Goal: Task Accomplishment & Management: Complete application form

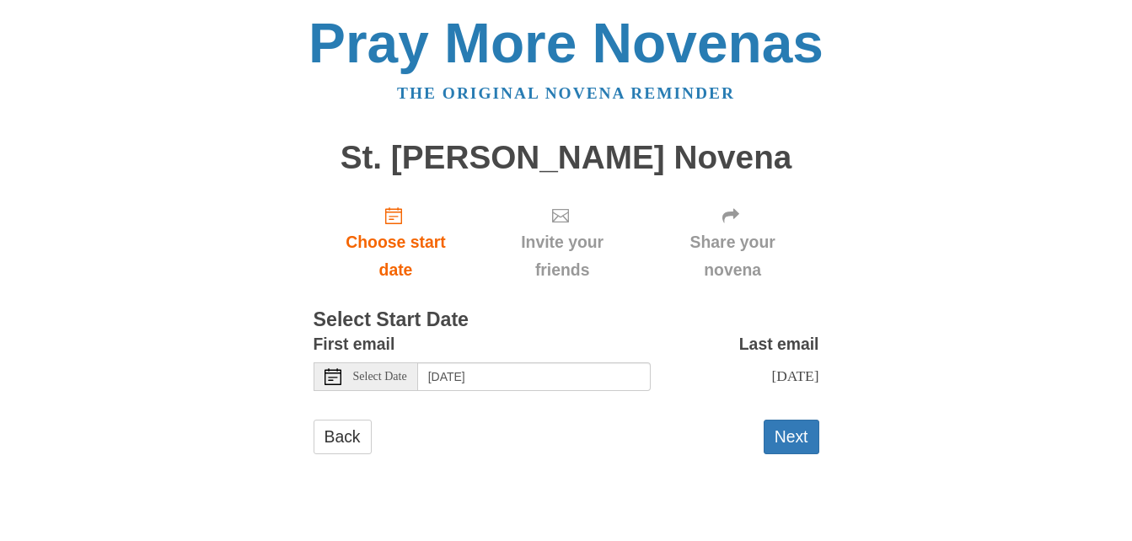
scroll to position [39, 0]
click at [782, 454] on button "Next" at bounding box center [792, 437] width 56 height 35
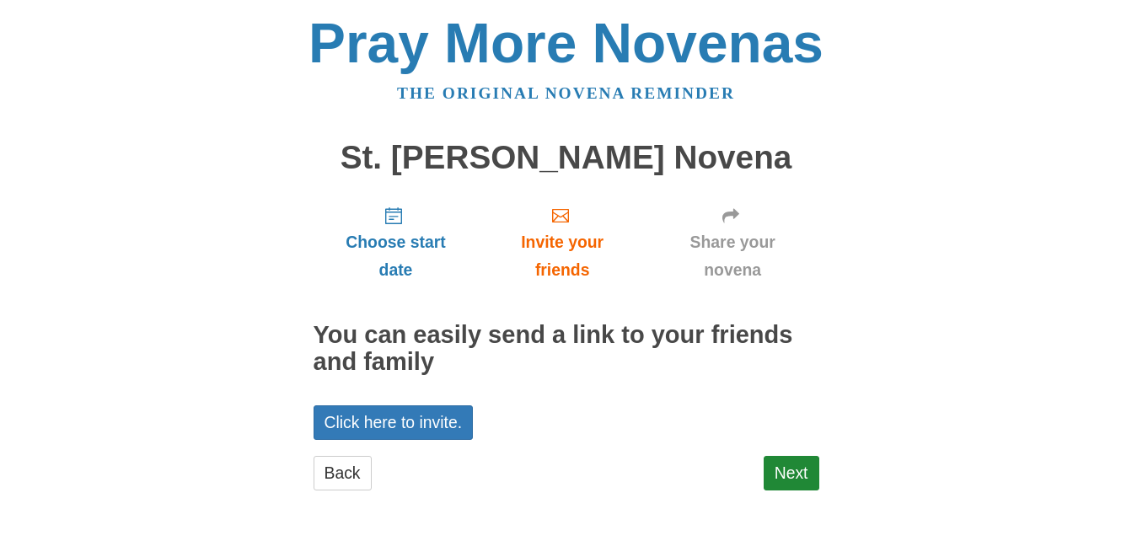
scroll to position [61, 0]
click at [778, 469] on link "Next" at bounding box center [792, 473] width 56 height 35
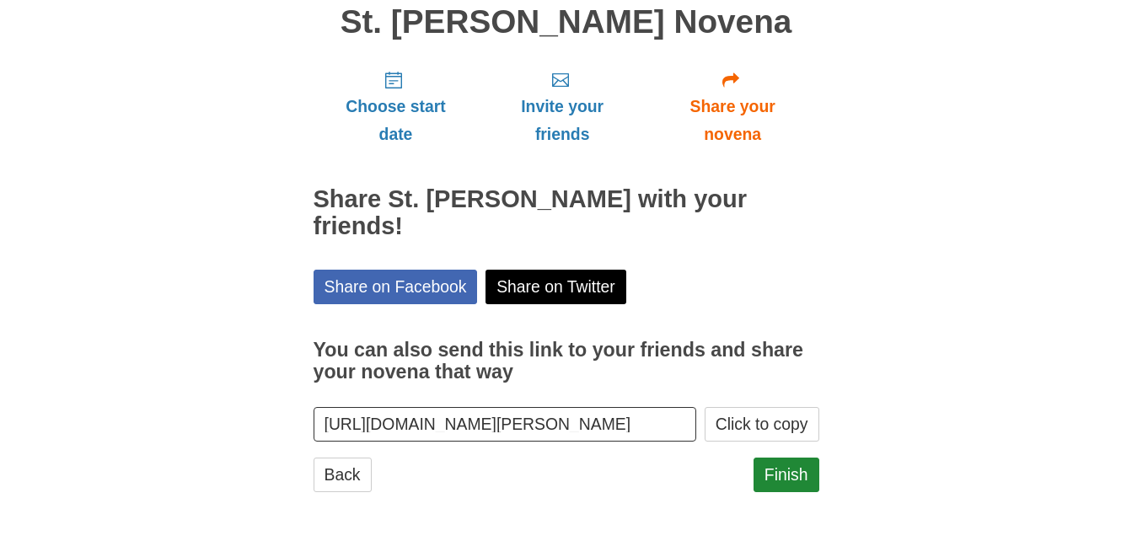
scroll to position [213, 0]
click at [772, 470] on link "Finish" at bounding box center [787, 475] width 66 height 35
